Goal: Use online tool/utility

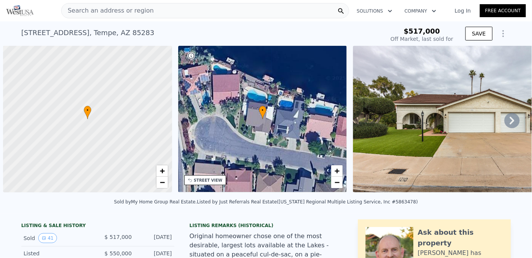
scroll to position [0, 3]
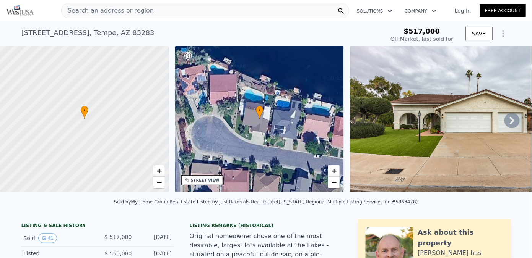
click at [511, 120] on icon at bounding box center [511, 120] width 15 height 15
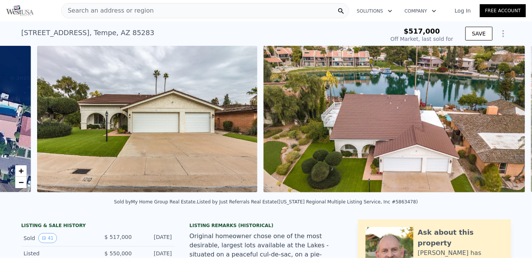
scroll to position [0, 349]
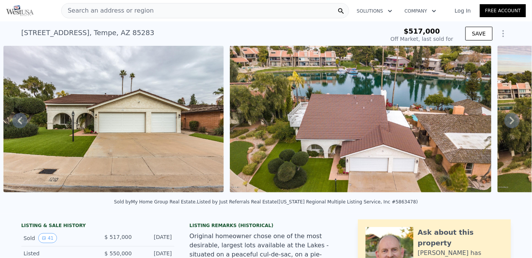
click at [511, 120] on icon at bounding box center [511, 120] width 15 height 15
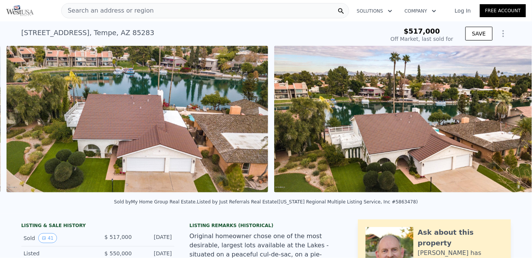
scroll to position [0, 576]
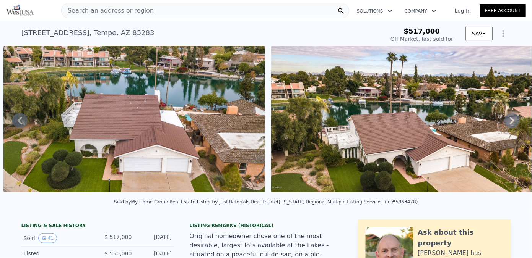
click at [511, 120] on icon at bounding box center [511, 120] width 15 height 15
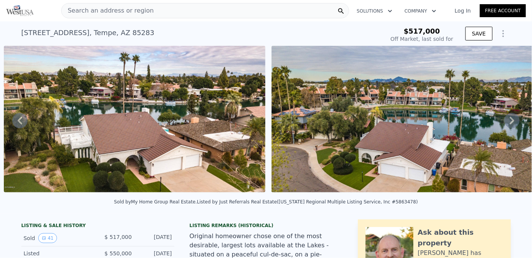
scroll to position [0, 843]
click at [511, 120] on icon at bounding box center [511, 120] width 15 height 15
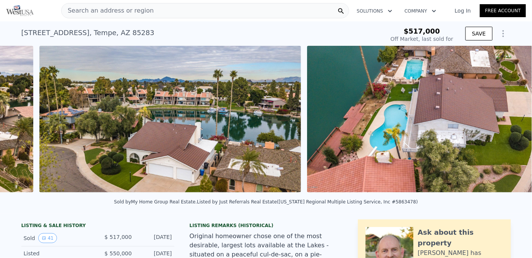
scroll to position [0, 1111]
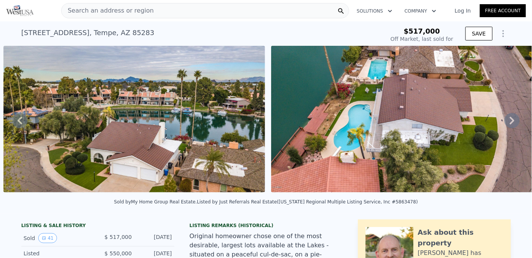
click at [511, 120] on icon at bounding box center [511, 120] width 15 height 15
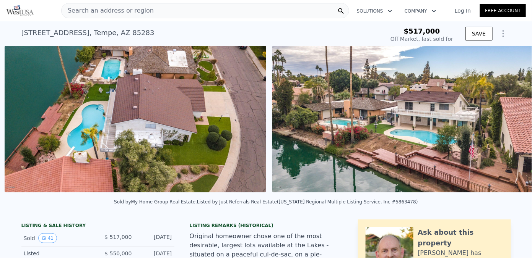
scroll to position [0, 1379]
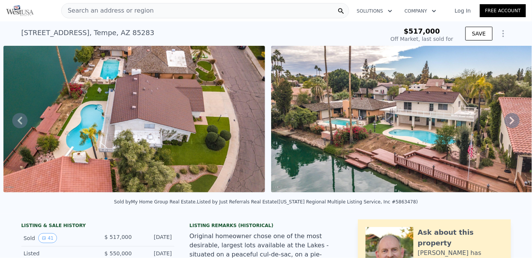
click at [511, 120] on icon at bounding box center [511, 120] width 15 height 15
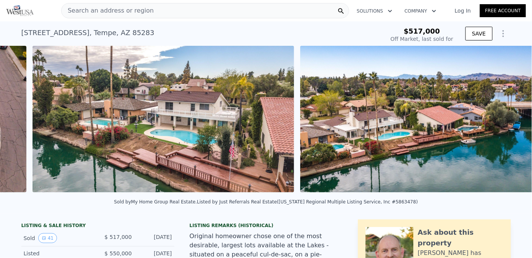
scroll to position [0, 1646]
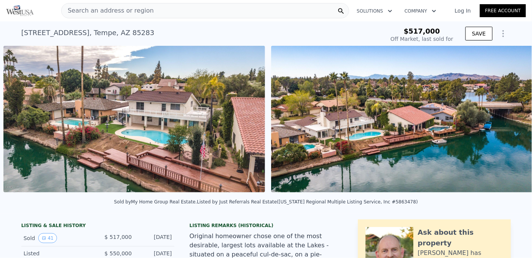
click at [511, 120] on img at bounding box center [402, 119] width 262 height 147
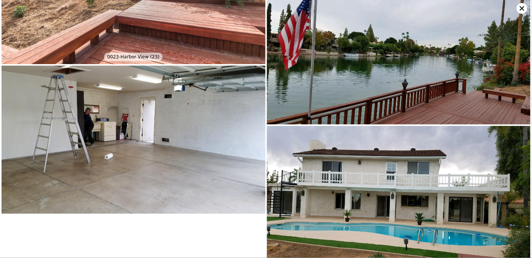
scroll to position [3301, 0]
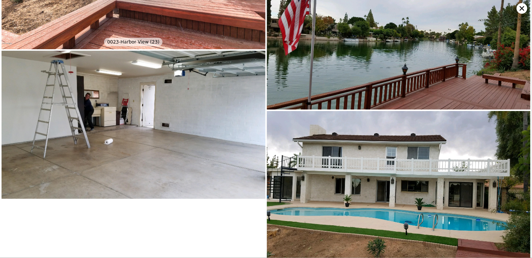
type input "$ 926,000"
type input "$ 319,316"
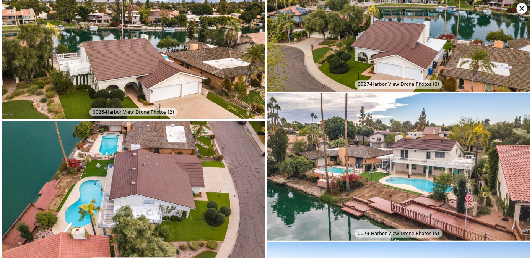
scroll to position [0, 0]
